Goal: Complete application form

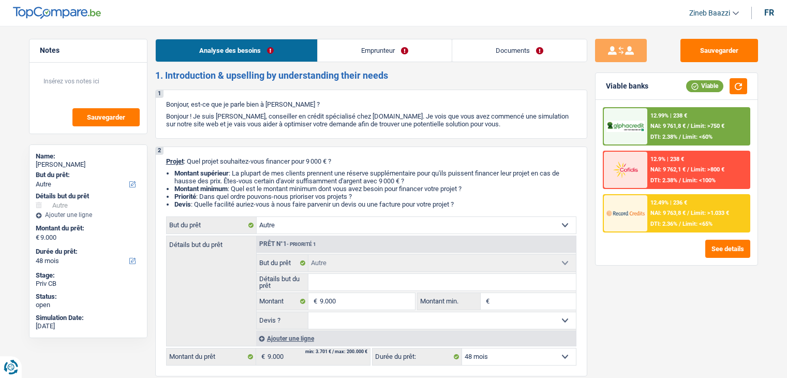
select select "other"
select select "48"
select select "other"
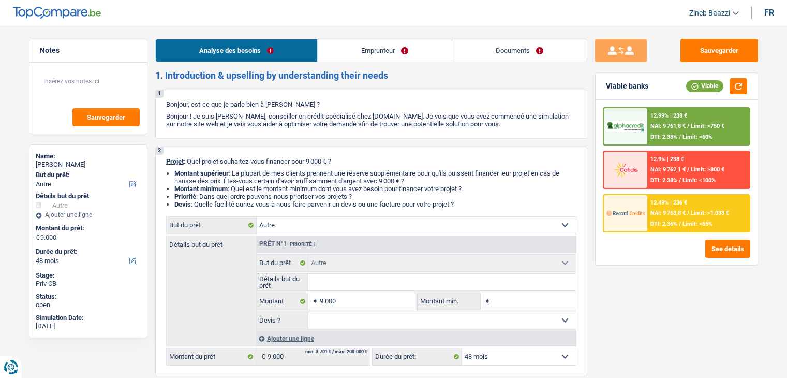
select select "48"
select select "worker"
select select "netSalary"
select select "ownerWithMortgage"
select select "other"
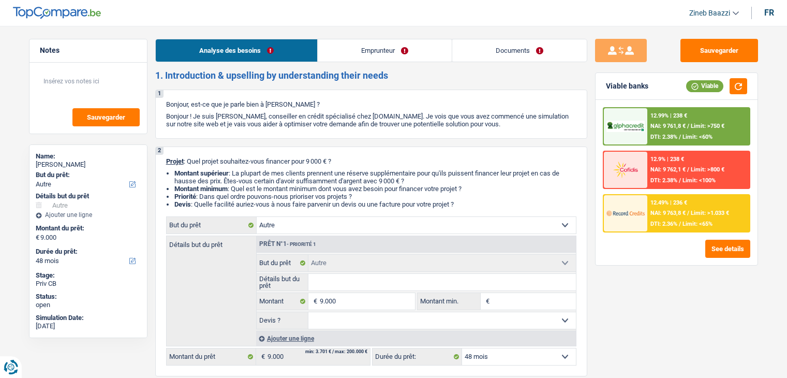
select select "other"
select select "48"
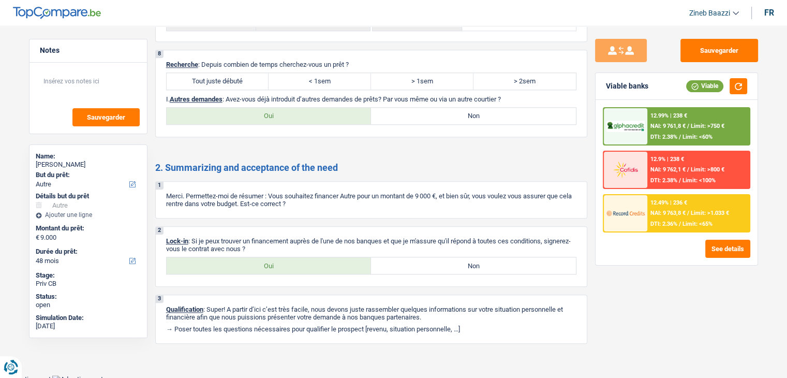
click at [480, 13] on header "Zineb Baazzi Se déconnecter fr" at bounding box center [393, 13] width 787 height 26
click at [402, 168] on div "2. Summarizing and acceptance of the need 1 Merci. Permettez-moi de résumer : V…" at bounding box center [371, 253] width 432 height 182
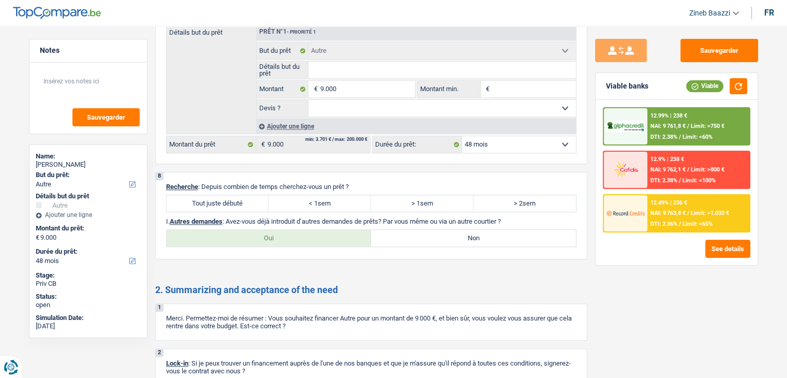
scroll to position [1022, 0]
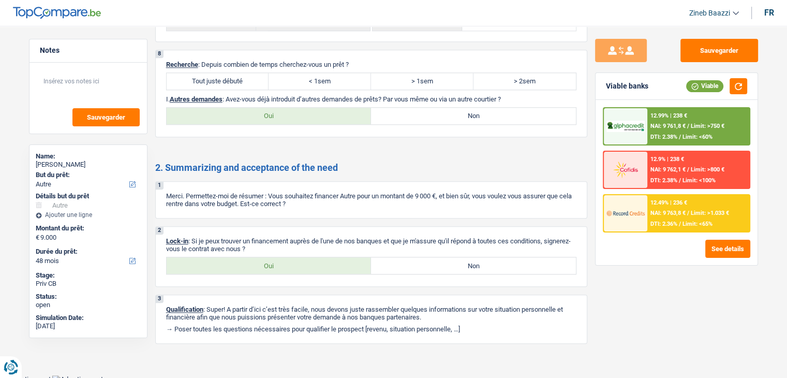
click at [435, 176] on div "2. Summarizing and acceptance of the need 1 Merci. Permettez-moi de résumer : V…" at bounding box center [371, 253] width 432 height 182
click at [598, 311] on div "Sauvegarder Viable banks Viable 12.99% | 238 € NAI: 9 761,8 € / Limit: >750 € D…" at bounding box center [677, 199] width 179 height 320
click at [599, 313] on div "Sauvegarder Viable banks Viable 12.99% | 238 € NAI: 9 761,8 € / Limit: >750 € D…" at bounding box center [677, 199] width 179 height 320
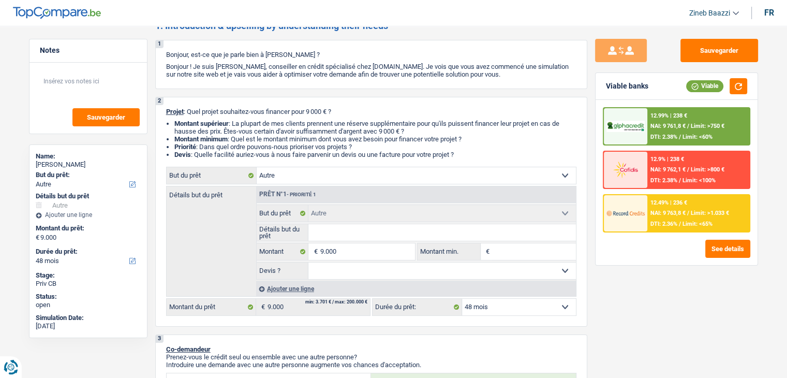
scroll to position [0, 0]
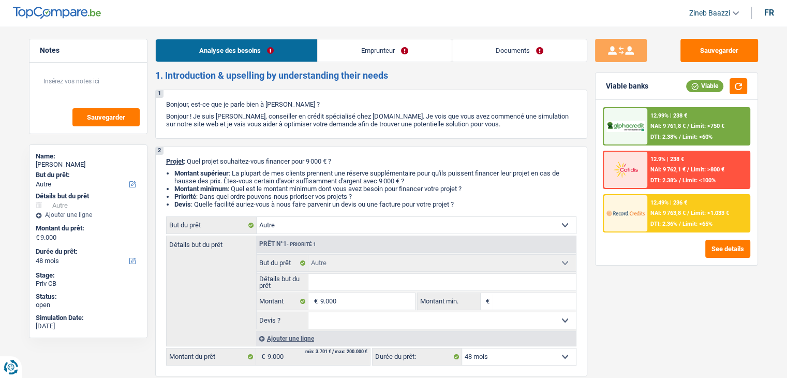
click at [418, 15] on header "Zineb Baazzi Se déconnecter fr" at bounding box center [393, 13] width 787 height 26
click at [602, 8] on header "Zineb Baazzi Se déconnecter fr" at bounding box center [393, 13] width 787 height 26
click at [539, 25] on header "Zineb Baazzi Se déconnecter fr" at bounding box center [393, 13] width 787 height 26
click at [505, 110] on div "1 Bonjour, est-ce que je parle bien à [PERSON_NAME] ? Bonjour ! Je suis [PERSON…" at bounding box center [371, 114] width 432 height 49
